Goal: Task Accomplishment & Management: Manage account settings

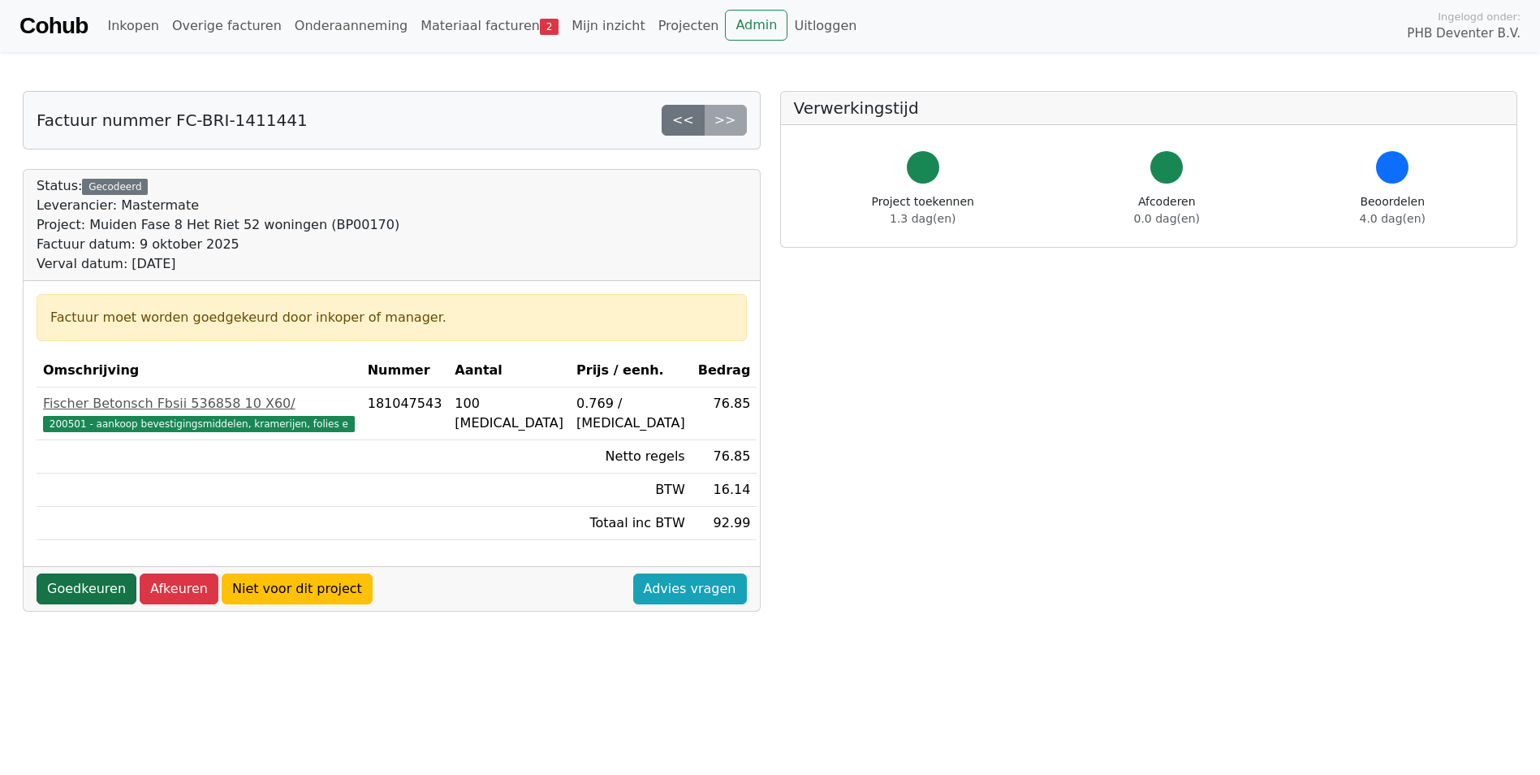
click at [86, 589] on link "Goedkeuren" at bounding box center [87, 588] width 100 height 31
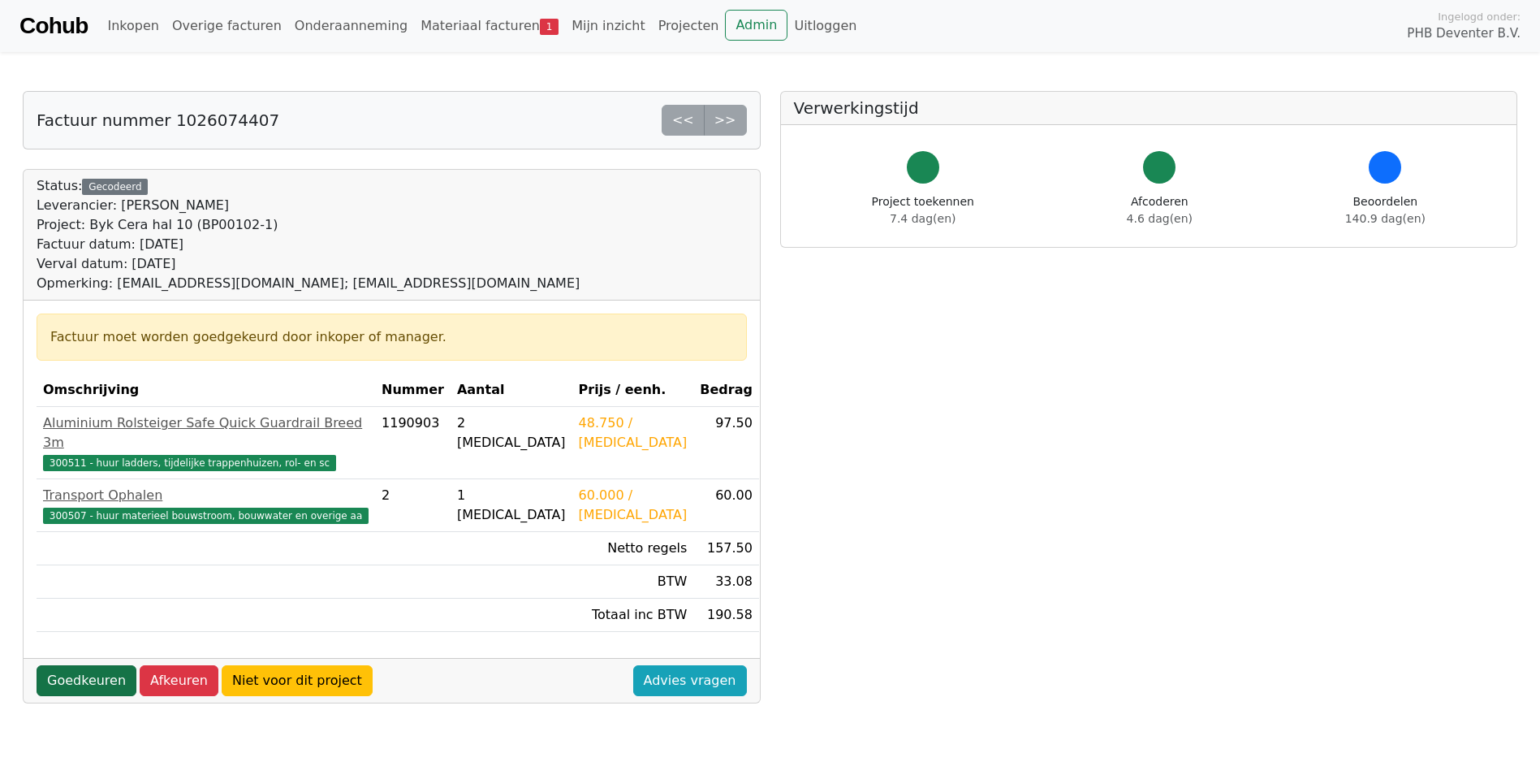
click at [91, 665] on link "Goedkeuren" at bounding box center [87, 680] width 100 height 31
